Goal: Entertainment & Leisure: Consume media (video, audio)

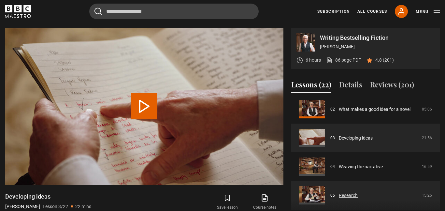
scroll to position [62, 0]
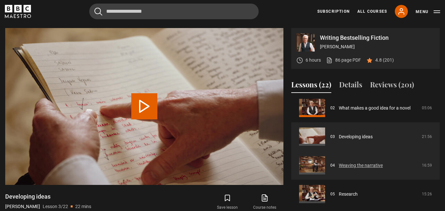
click at [366, 169] on link "Weaving the narrative" at bounding box center [361, 165] width 44 height 7
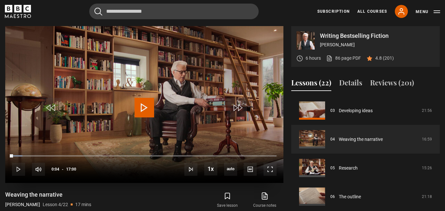
click at [154, 103] on span "Video Player" at bounding box center [145, 108] width 20 height 20
click at [272, 166] on span "Video Player" at bounding box center [269, 169] width 13 height 13
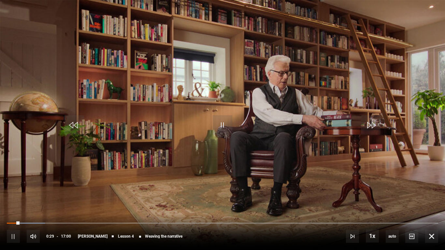
click at [255, 31] on video "Video Player" at bounding box center [222, 125] width 445 height 250
click at [426, 210] on span "Video Player" at bounding box center [431, 236] width 13 height 13
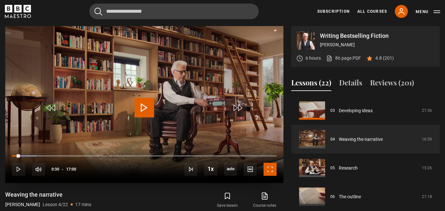
click at [274, 173] on span "Video Player" at bounding box center [269, 169] width 13 height 13
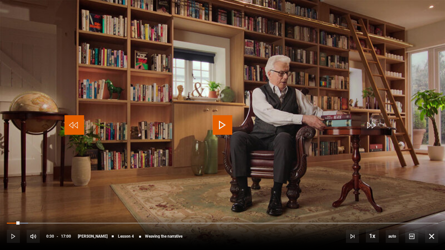
click at [67, 116] on span "Video Player" at bounding box center [74, 125] width 20 height 20
click at [222, 128] on span "Video Player" at bounding box center [223, 125] width 20 height 20
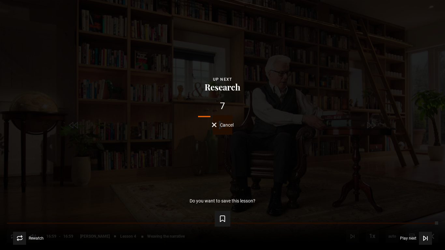
click at [226, 126] on span "Cancel" at bounding box center [227, 125] width 14 height 5
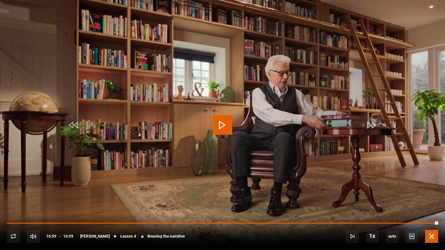
click at [433, 210] on span "Video Player" at bounding box center [431, 236] width 13 height 13
